Goal: Task Accomplishment & Management: Use online tool/utility

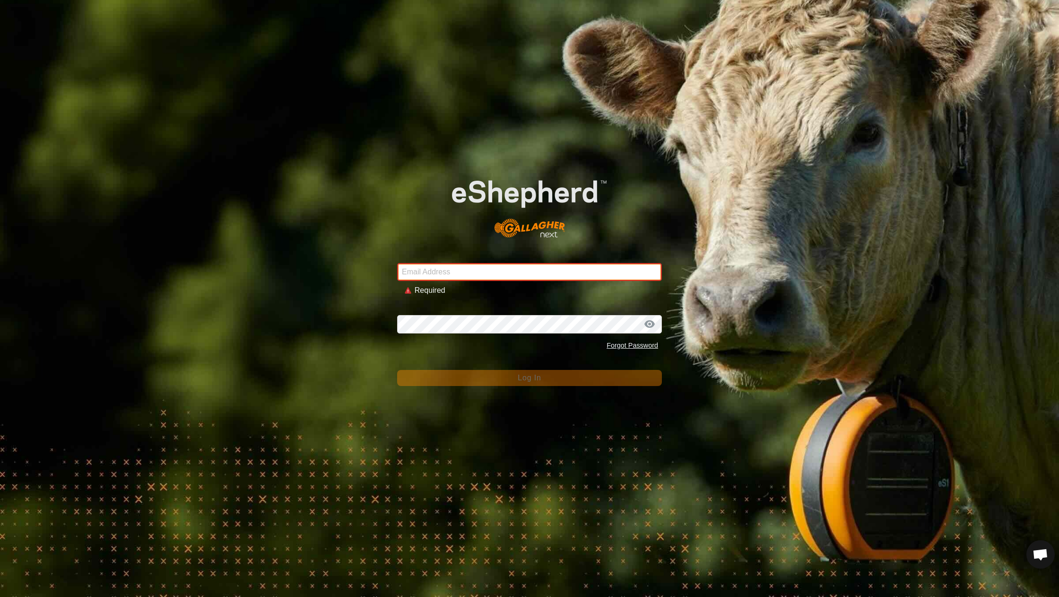
type input "lauren@meadowvalefarmstead.com"
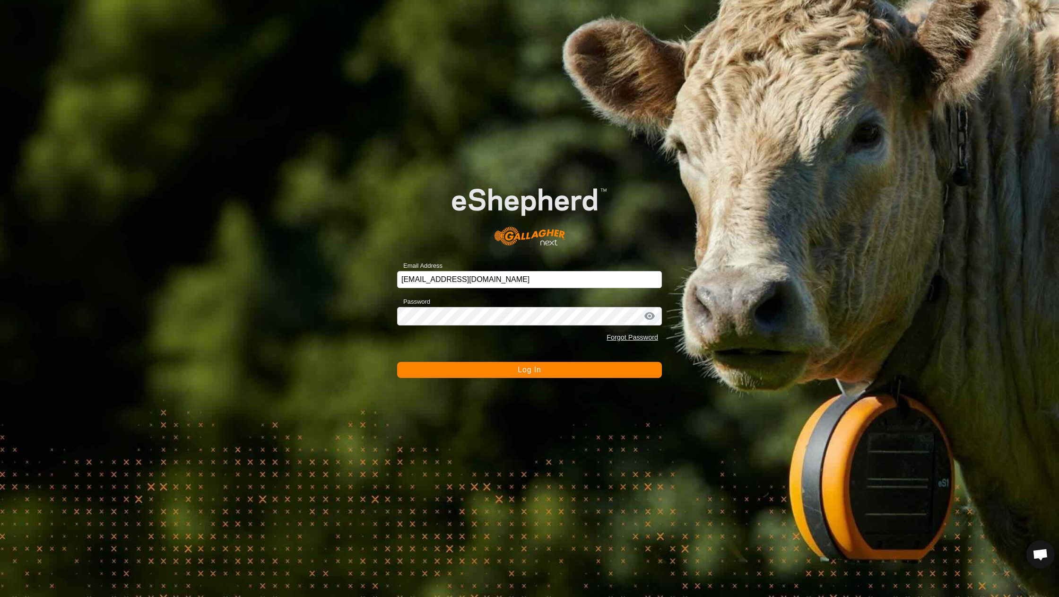
click at [481, 369] on button "Log In" at bounding box center [529, 370] width 265 height 16
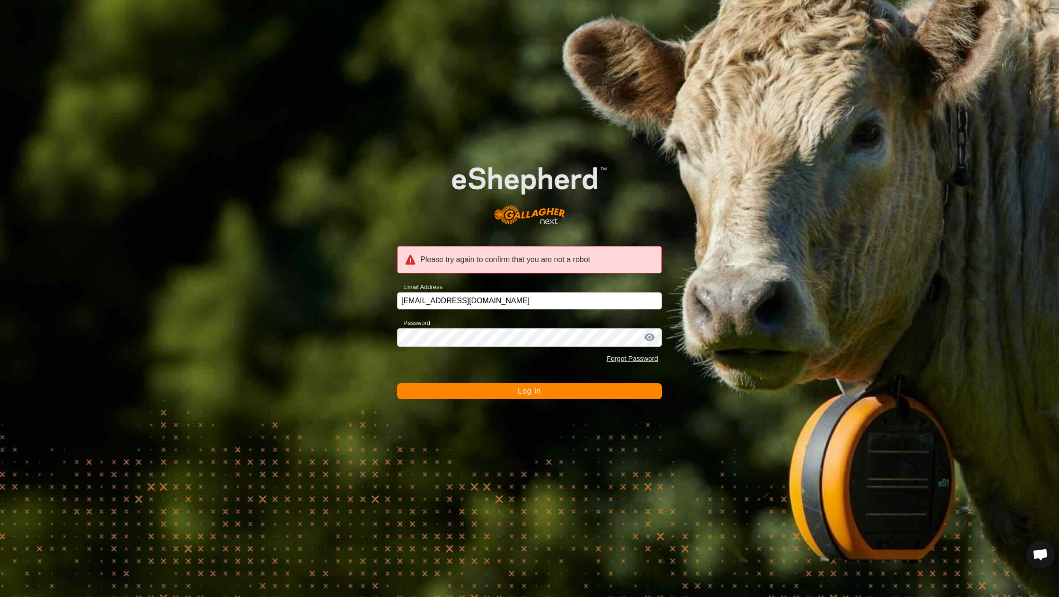
click at [486, 391] on button "Log In" at bounding box center [529, 391] width 265 height 16
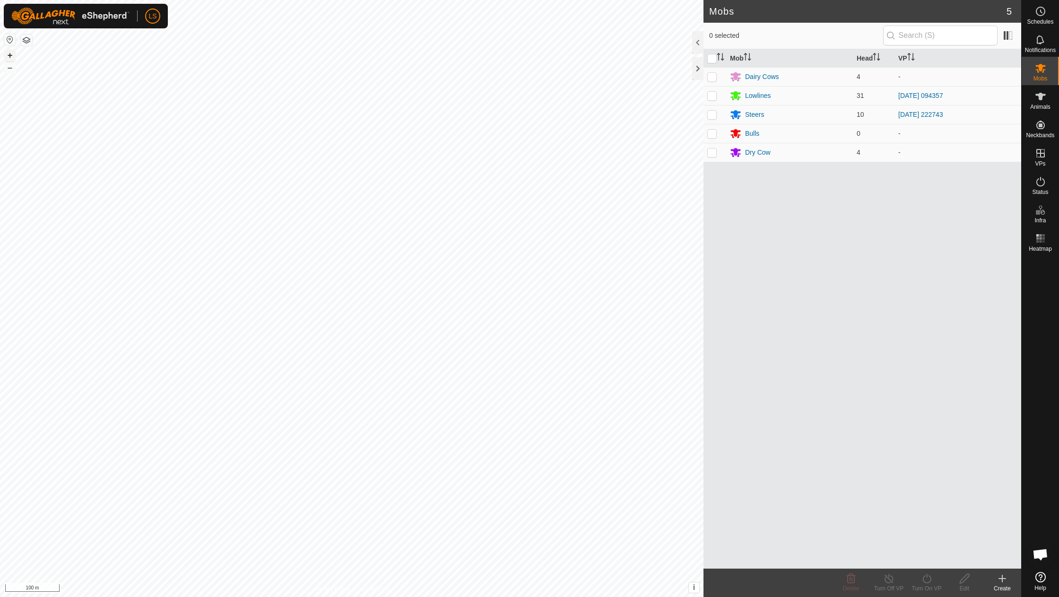
click at [10, 54] on button "+" at bounding box center [9, 55] width 11 height 11
click at [1039, 164] on link "In Storage" at bounding box center [1018, 173] width 81 height 19
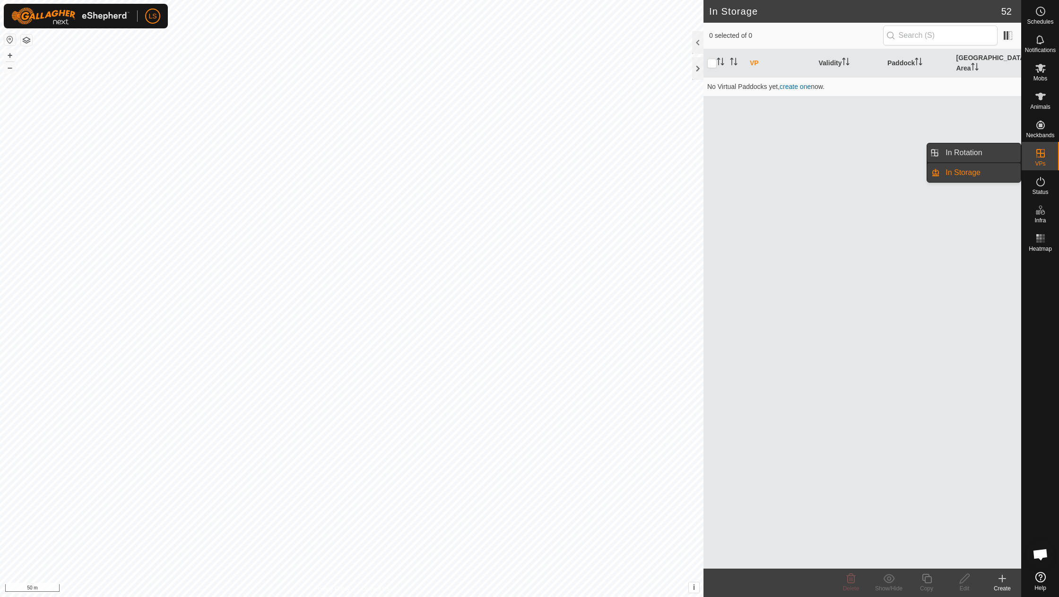
click at [984, 149] on link "In Rotation" at bounding box center [980, 152] width 81 height 19
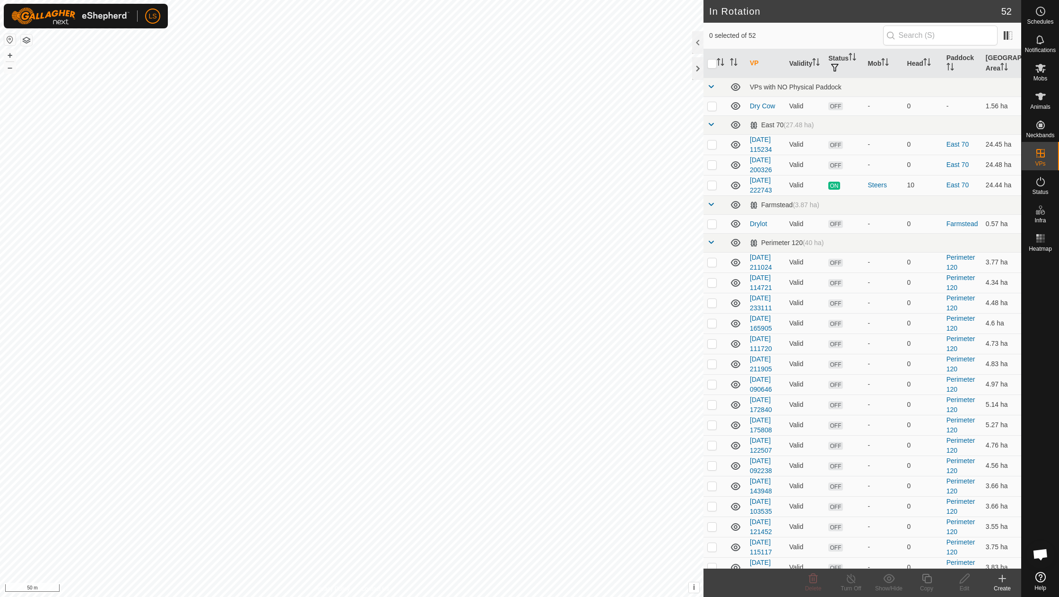
click at [1003, 581] on icon at bounding box center [1003, 578] width 0 height 7
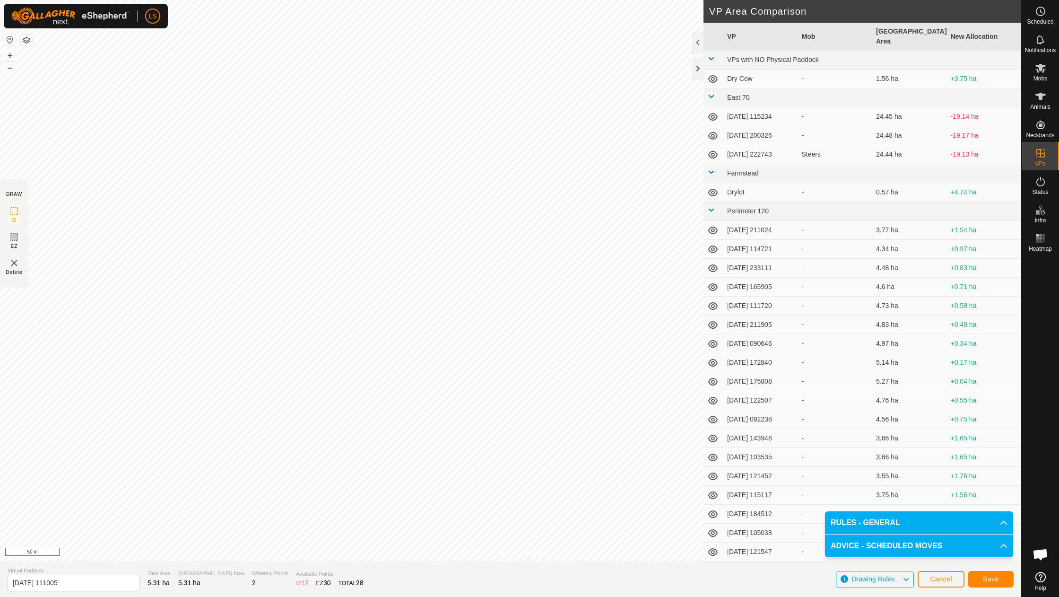
click at [986, 578] on span "Save" at bounding box center [991, 579] width 16 height 8
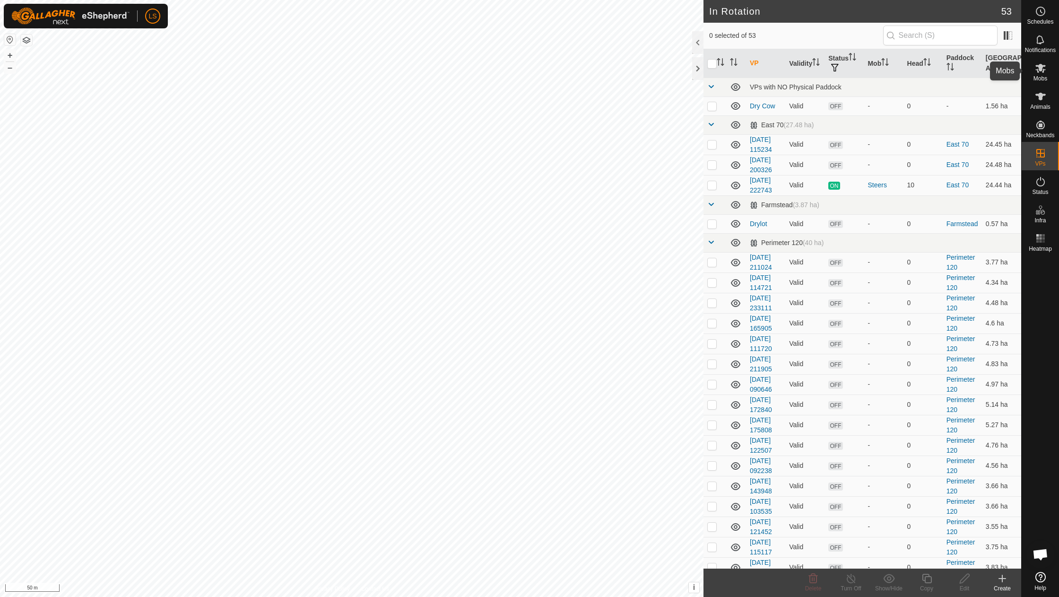
click at [1039, 67] on icon at bounding box center [1041, 68] width 10 height 9
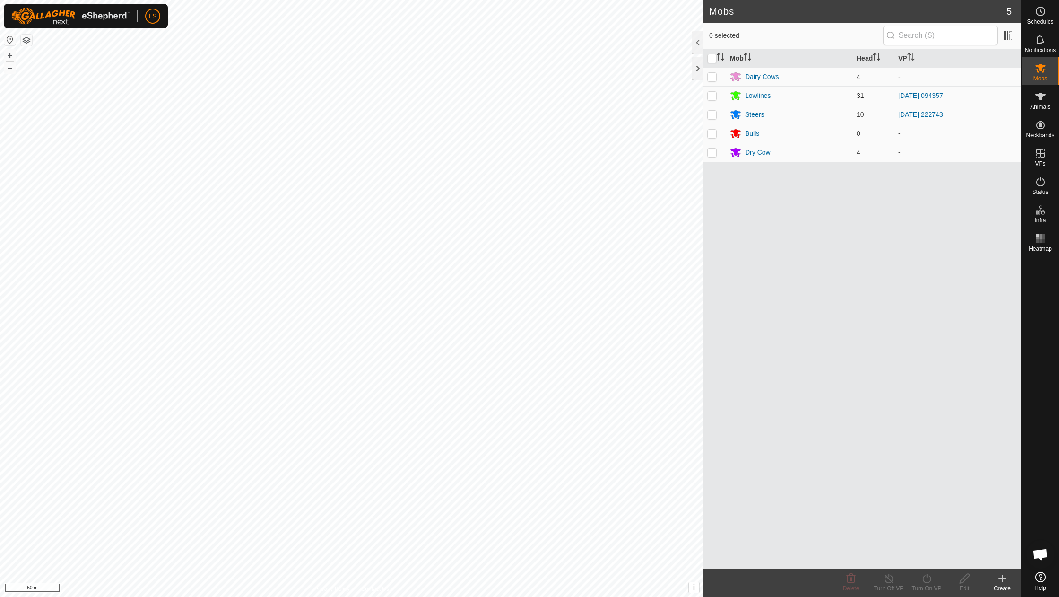
click at [710, 93] on p-checkbox at bounding box center [711, 96] width 9 height 8
checkbox input "true"
click at [927, 583] on icon at bounding box center [927, 578] width 12 height 11
click at [929, 560] on link "Now" at bounding box center [955, 557] width 94 height 19
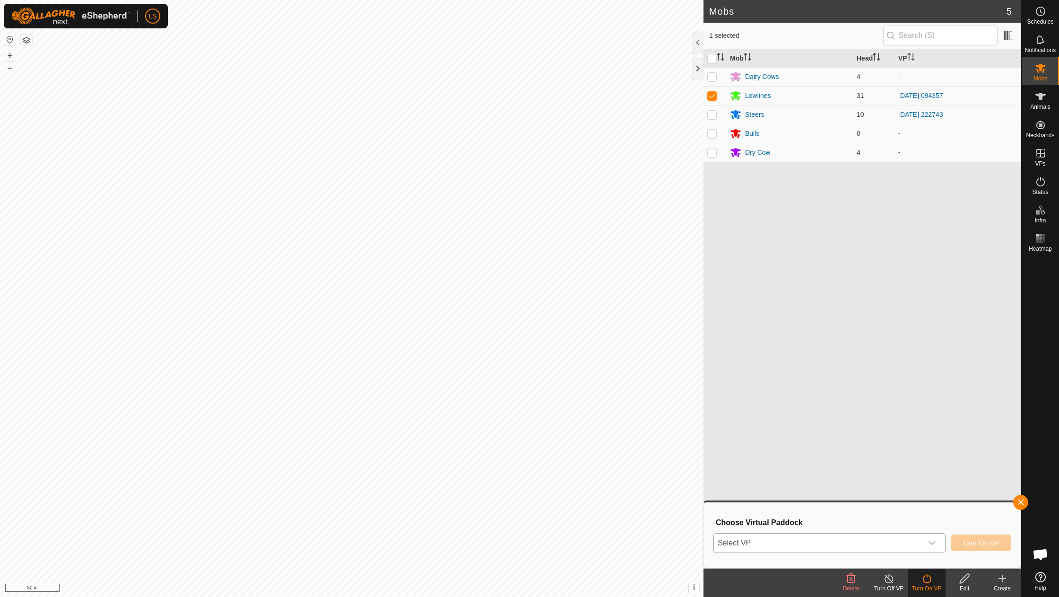
click at [931, 550] on div "dropdown trigger" at bounding box center [932, 542] width 19 height 19
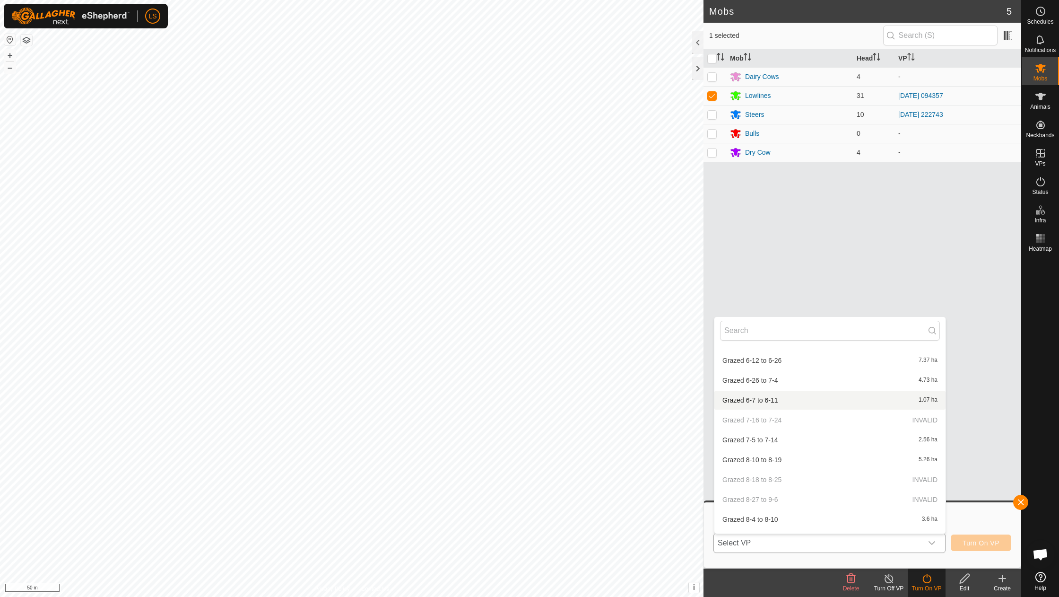
scroll to position [825, 0]
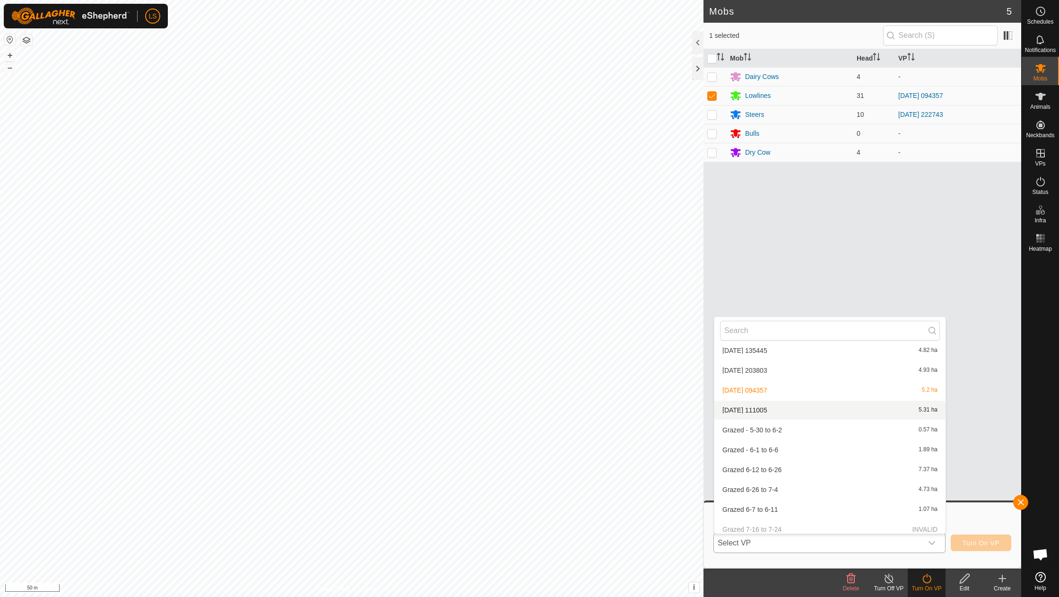
click at [777, 401] on li "[DATE] [DATE] 5.31 ha" at bounding box center [830, 410] width 231 height 19
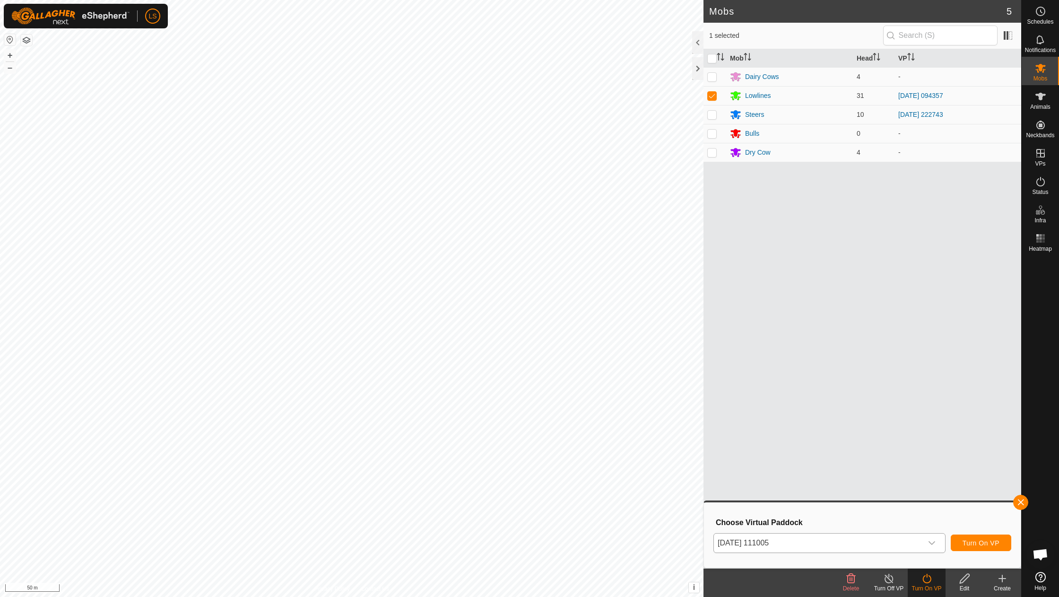
click at [986, 539] on span "Turn On VP" at bounding box center [981, 543] width 37 height 8
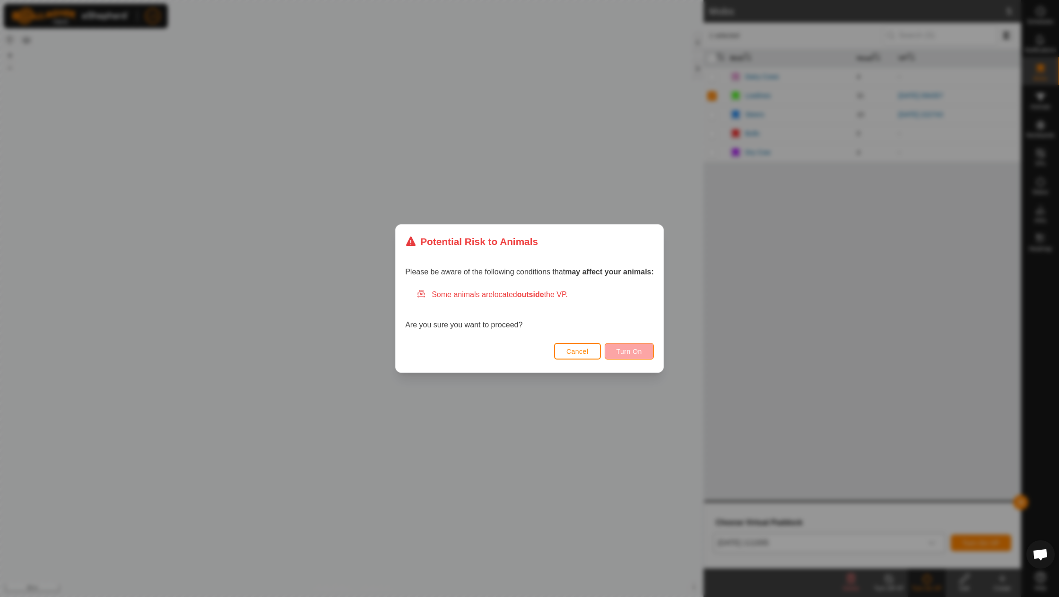
click at [619, 354] on span "Turn On" at bounding box center [630, 352] width 26 height 8
